Goal: Book appointment/travel/reservation

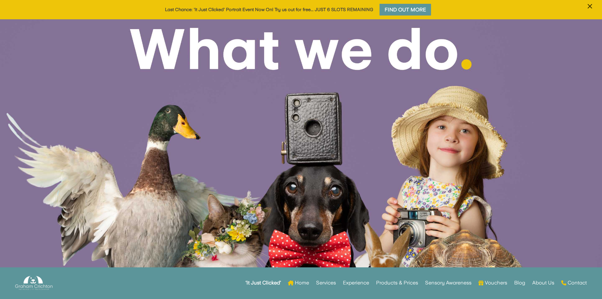
click at [588, 10] on span "×" at bounding box center [590, 6] width 6 height 12
click at [589, 4] on span "×" at bounding box center [590, 6] width 6 height 12
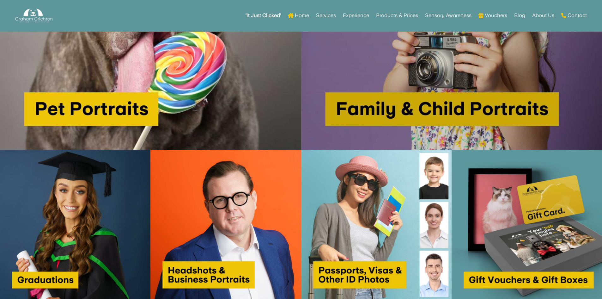
scroll to position [663, 0]
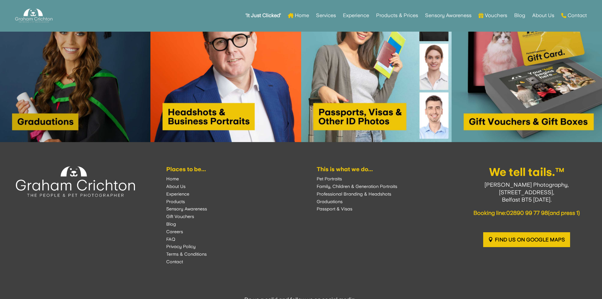
click at [106, 120] on img at bounding box center [75, 66] width 150 height 150
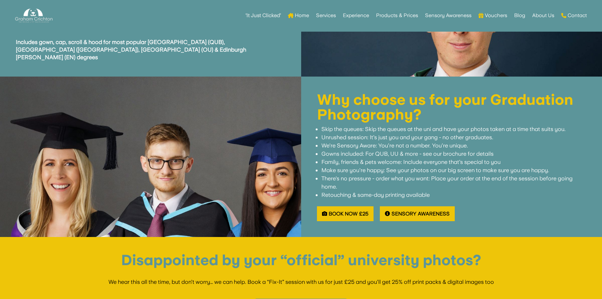
scroll to position [695, 0]
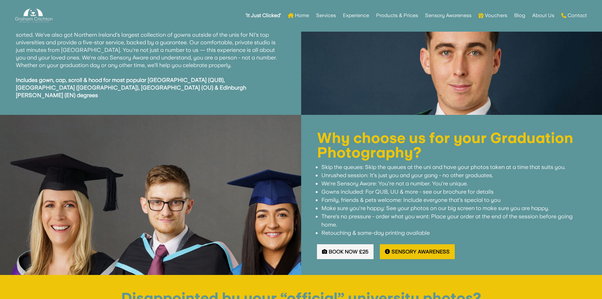
click at [353, 244] on link "Book Now £25" at bounding box center [345, 251] width 57 height 15
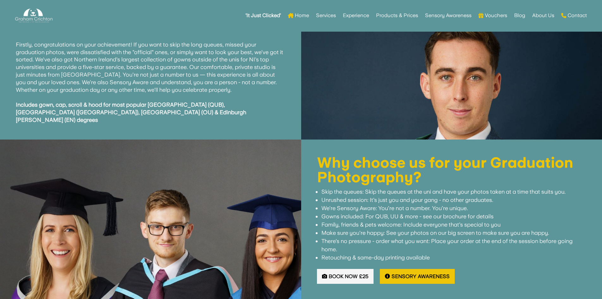
click at [336, 269] on link "Book Now £25" at bounding box center [345, 276] width 57 height 15
